Goal: Check status: Check status

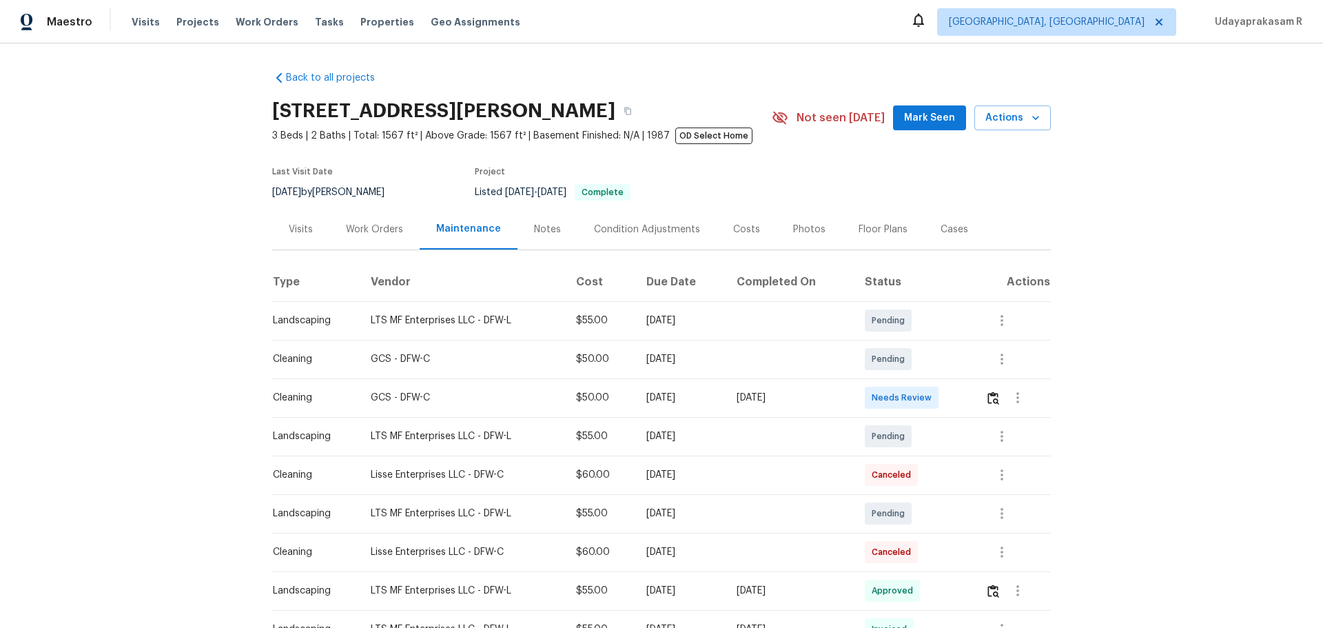
scroll to position [138, 0]
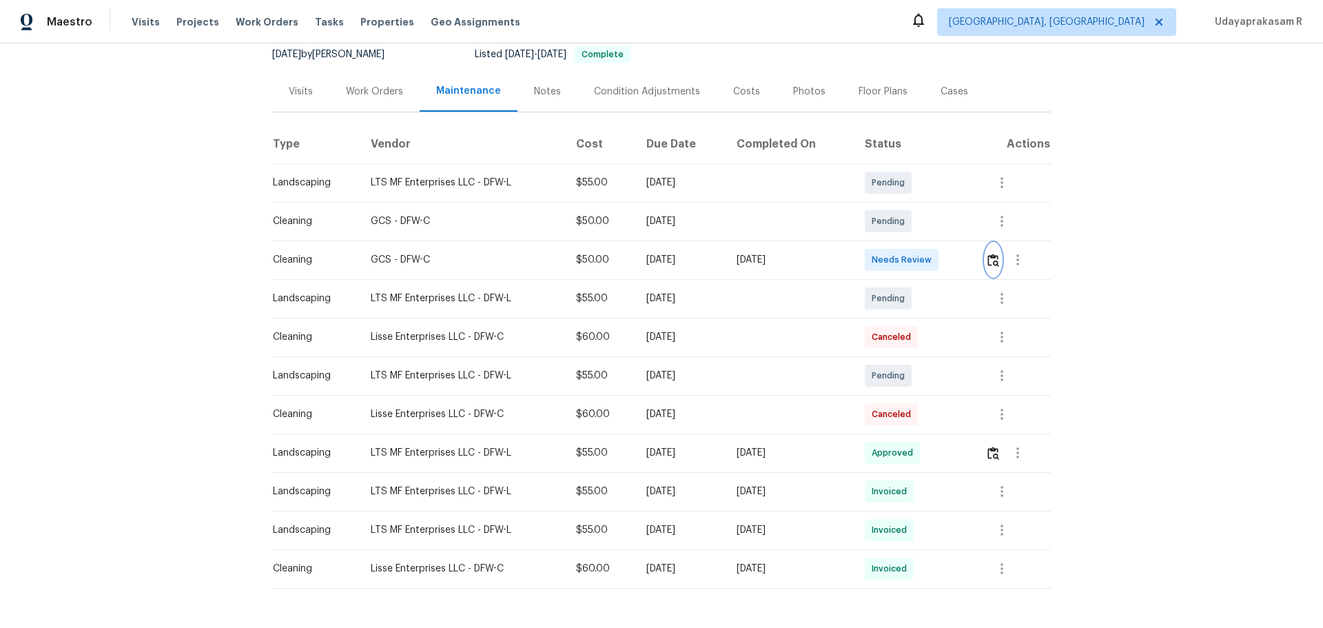
click at [996, 265] on img "button" at bounding box center [993, 260] width 12 height 13
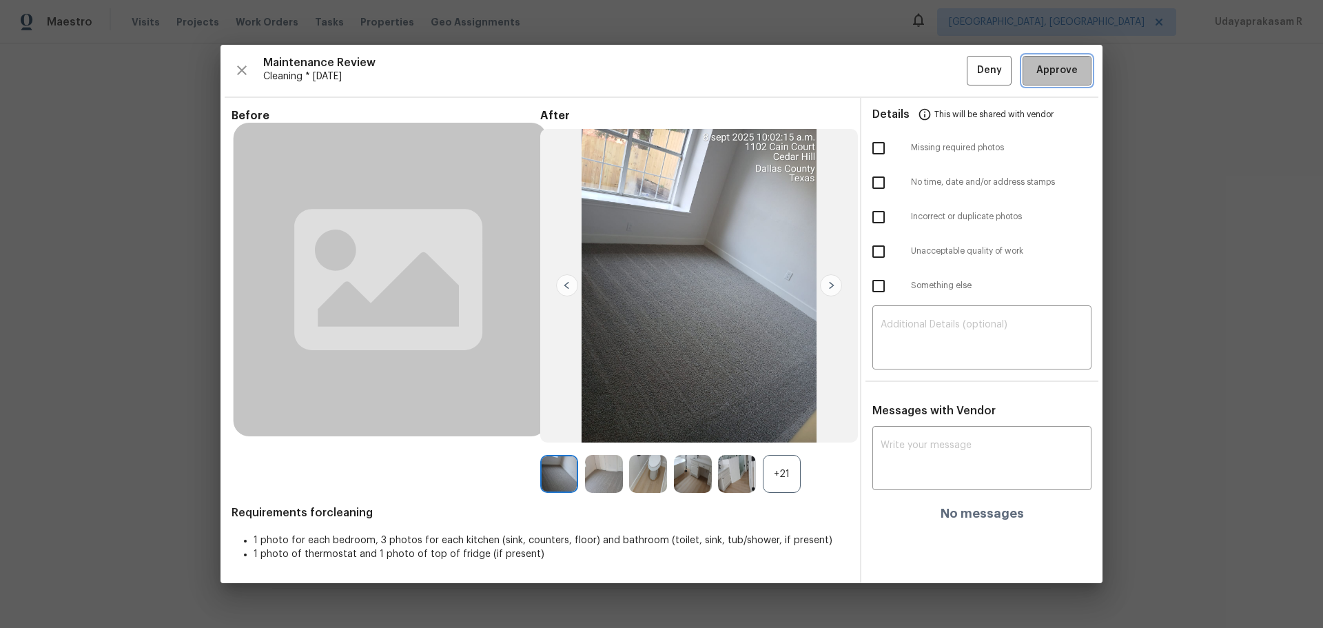
click at [1061, 72] on span "Approve" at bounding box center [1056, 70] width 41 height 17
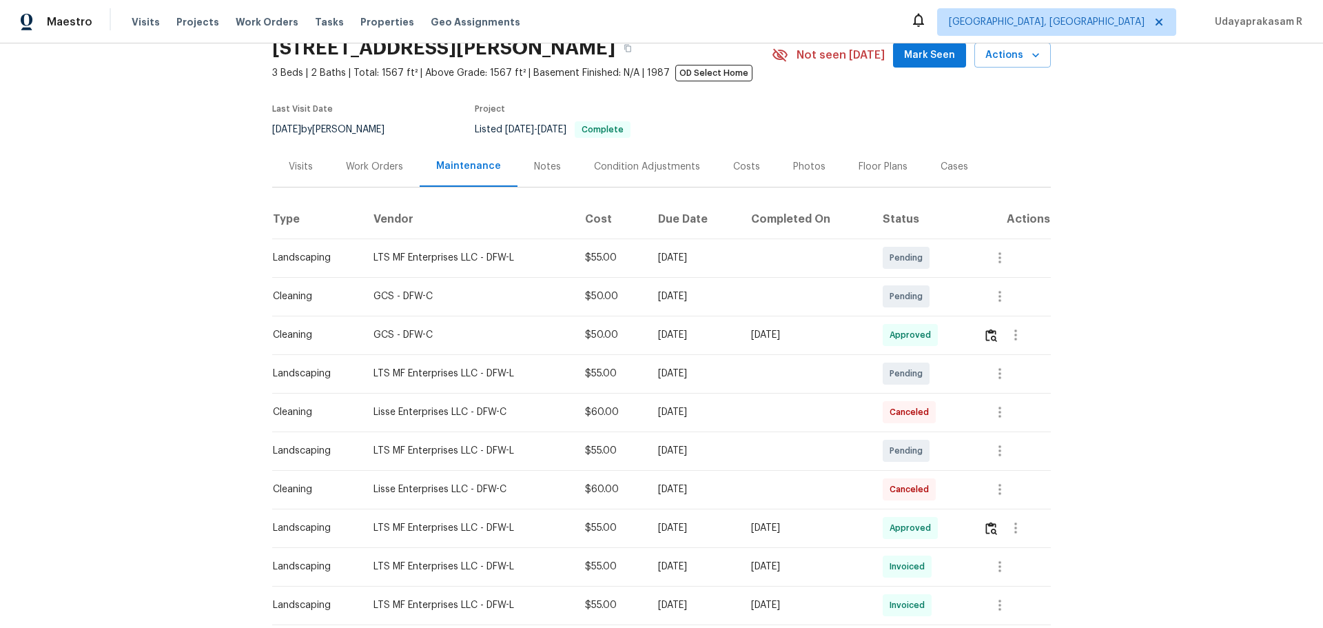
scroll to position [0, 0]
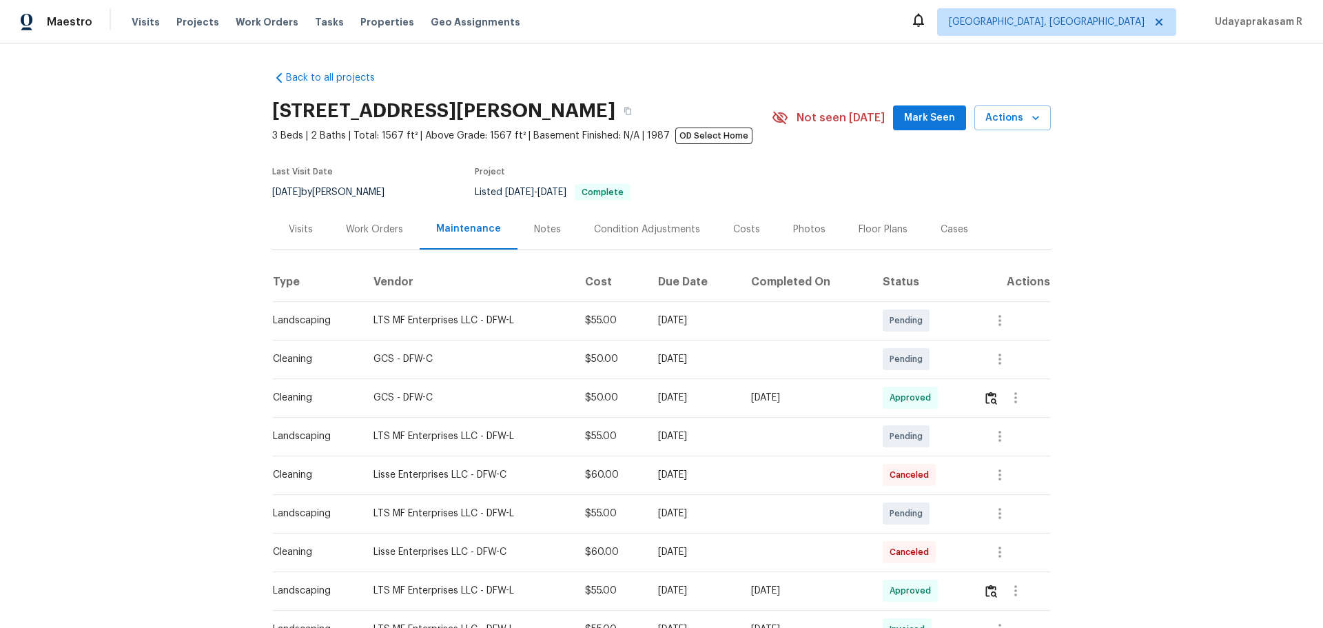
click at [148, 267] on div "Back to all projects 1102 Cain Ct, Cedar Hill, TX 75104 3 Beds | 2 Baths | Tota…" at bounding box center [661, 335] width 1323 height 584
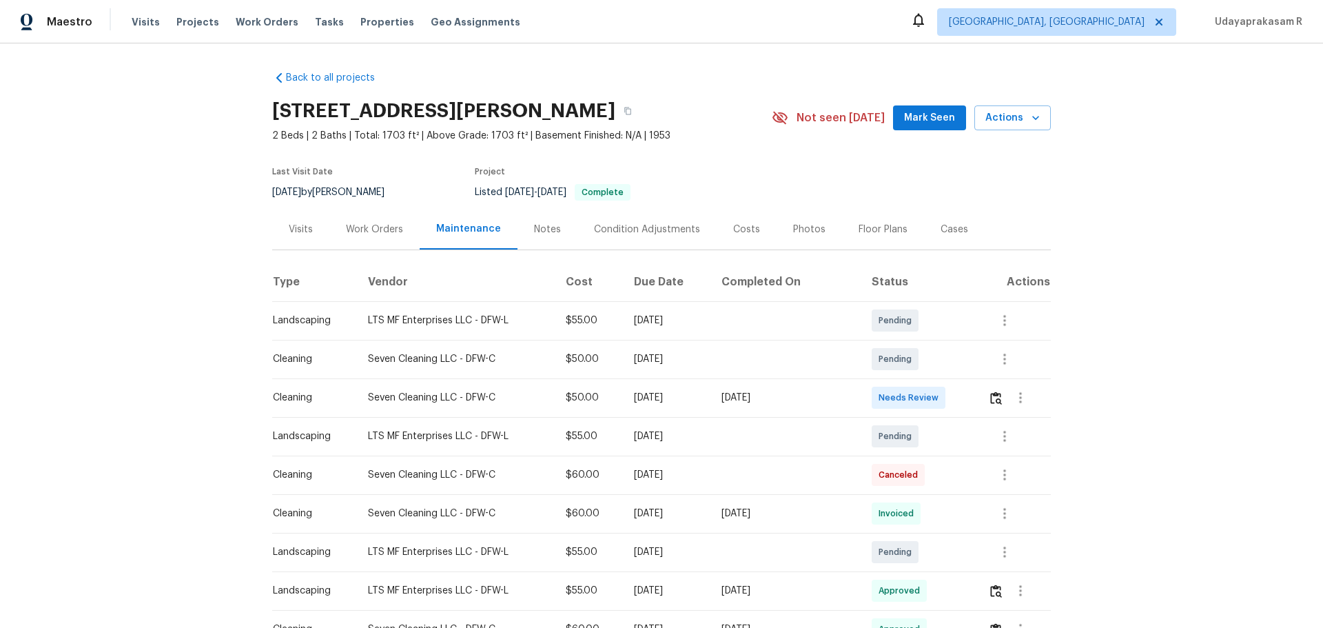
scroll to position [138, 0]
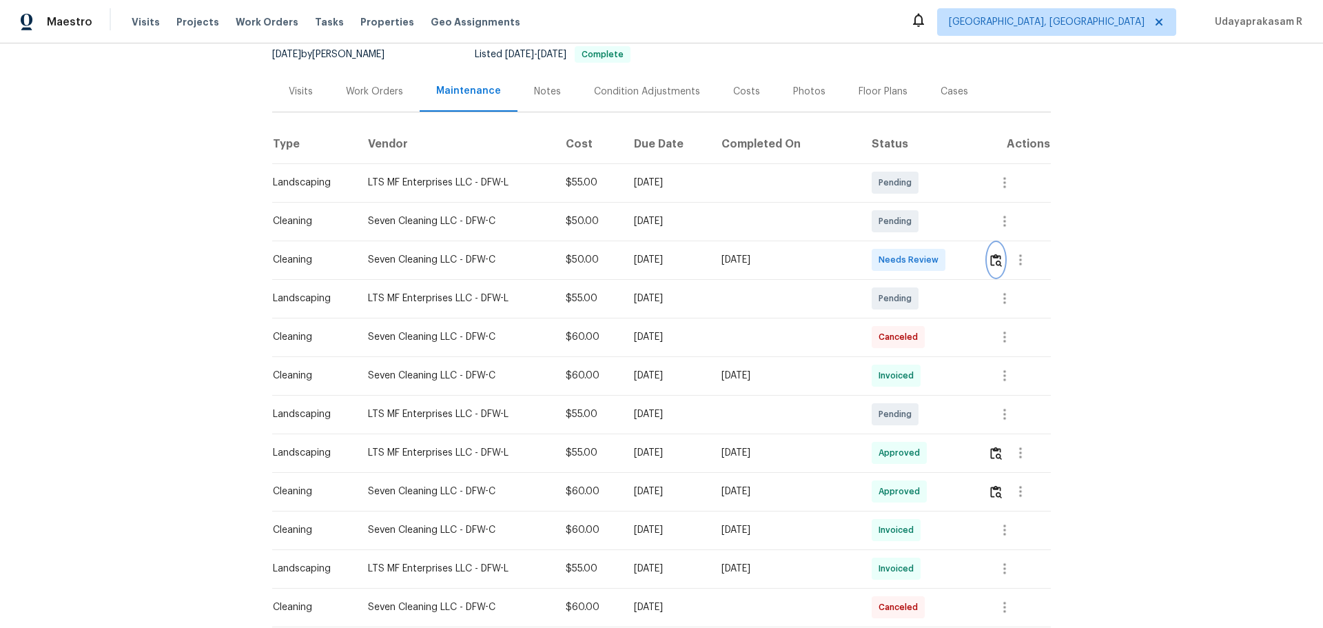
click at [940, 260] on img "button" at bounding box center [996, 260] width 12 height 13
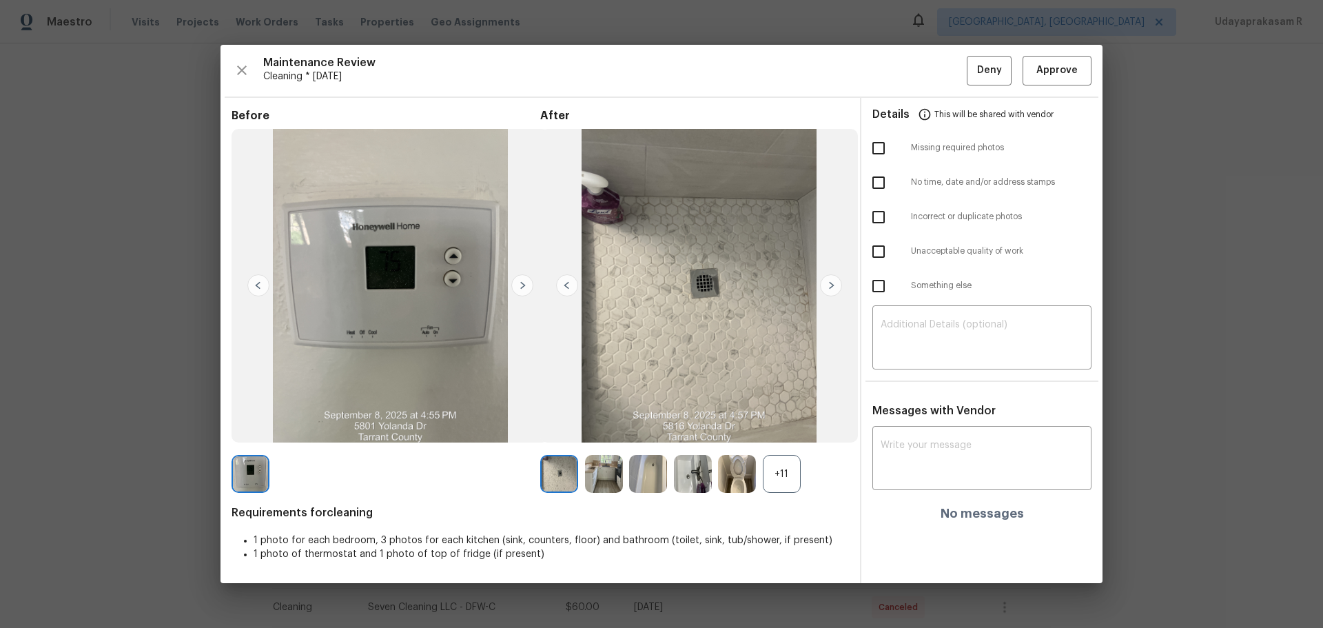
click at [788, 412] on div "+11" at bounding box center [782, 474] width 38 height 38
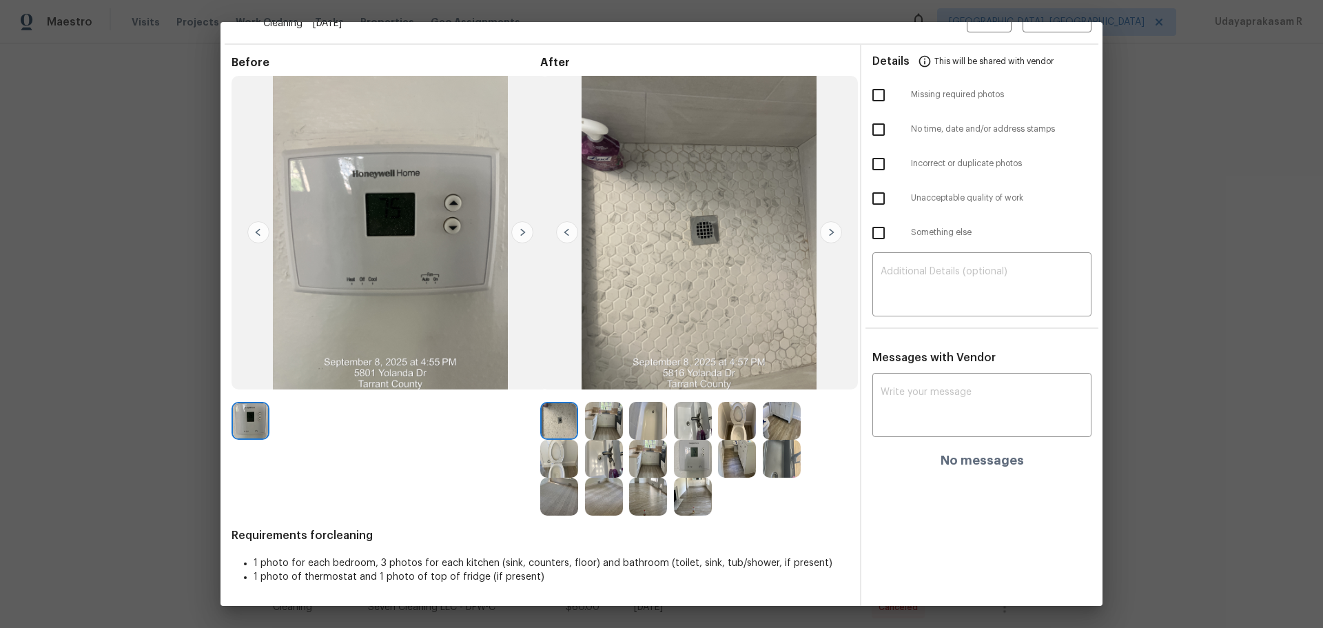
scroll to position [0, 0]
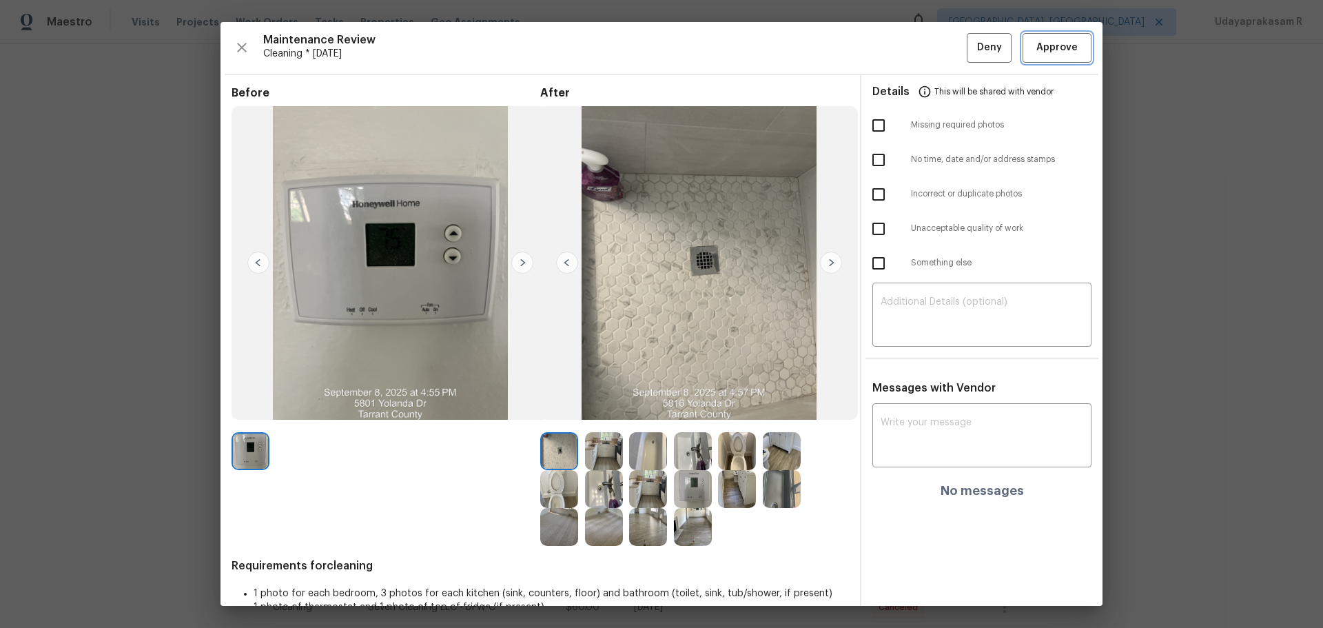
click at [940, 46] on span "Approve" at bounding box center [1056, 47] width 41 height 17
